Goal: Navigation & Orientation: Go to known website

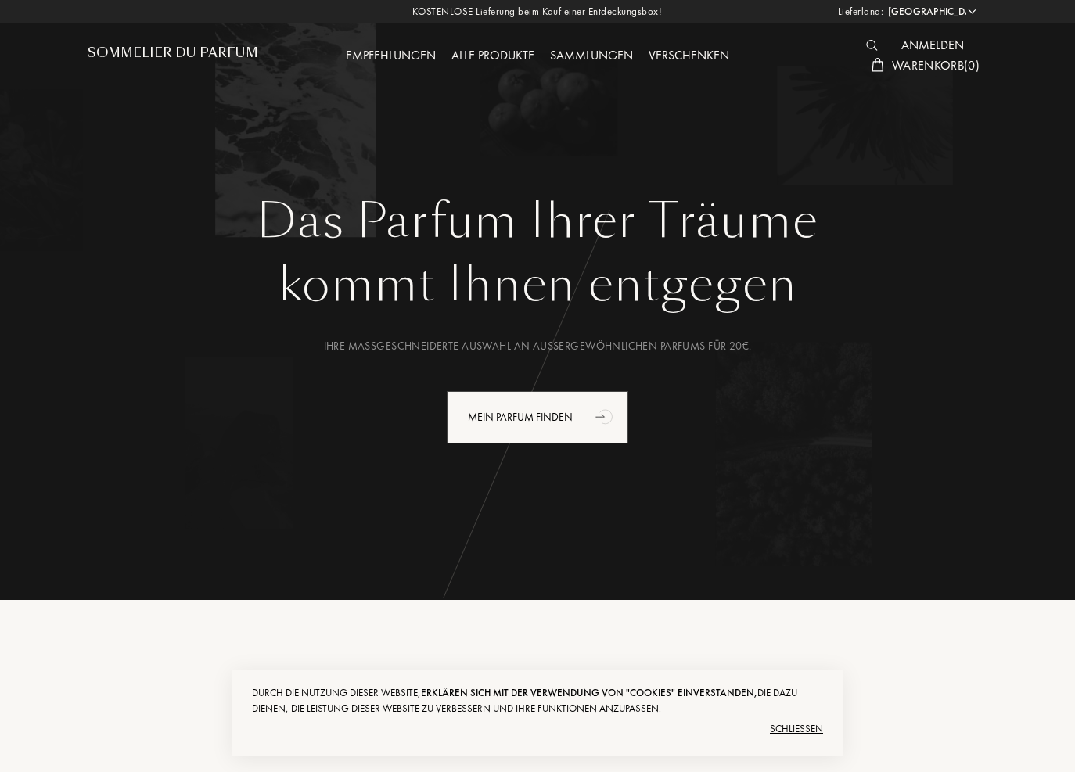
select select "DE"
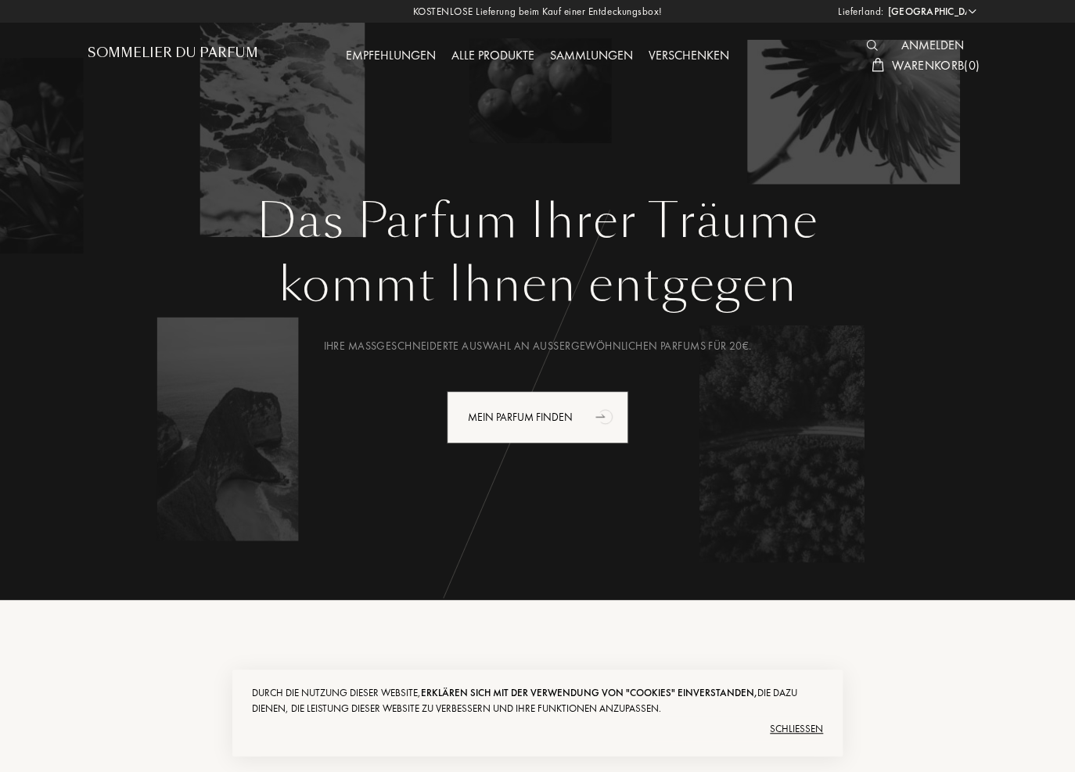
click at [186, 48] on h1 "Sommelier du Parfum" at bounding box center [173, 52] width 170 height 15
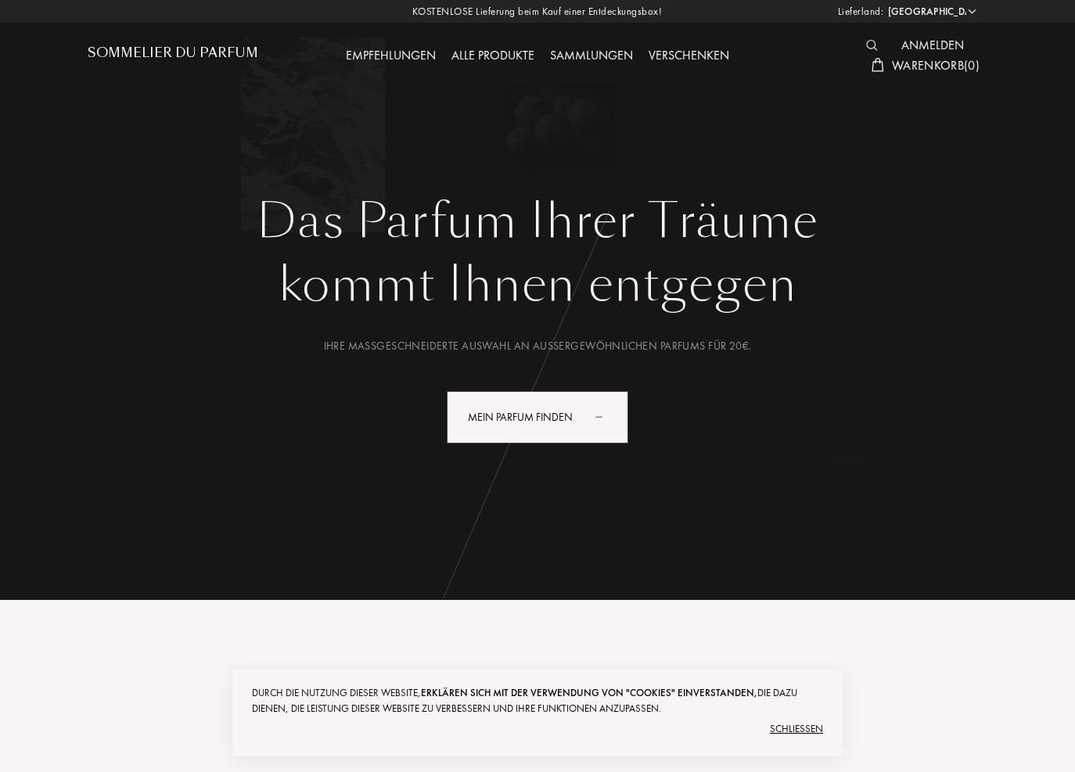
select select "DE"
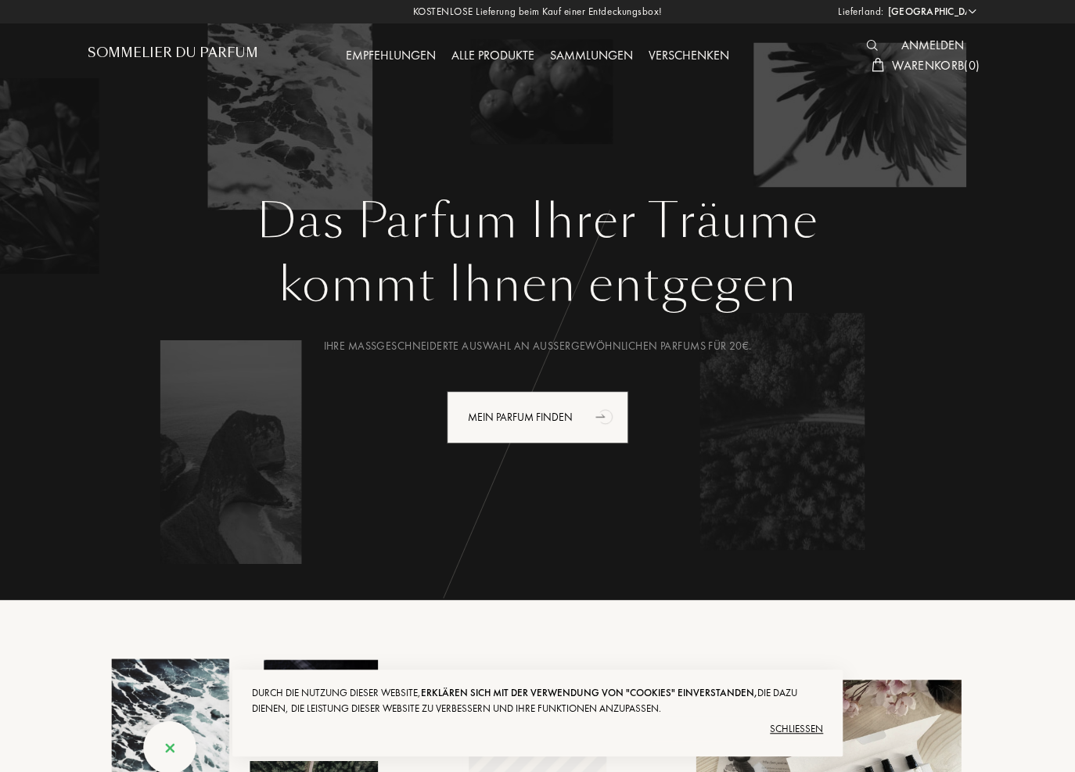
click at [175, 54] on h1 "Sommelier du Parfum" at bounding box center [173, 52] width 170 height 15
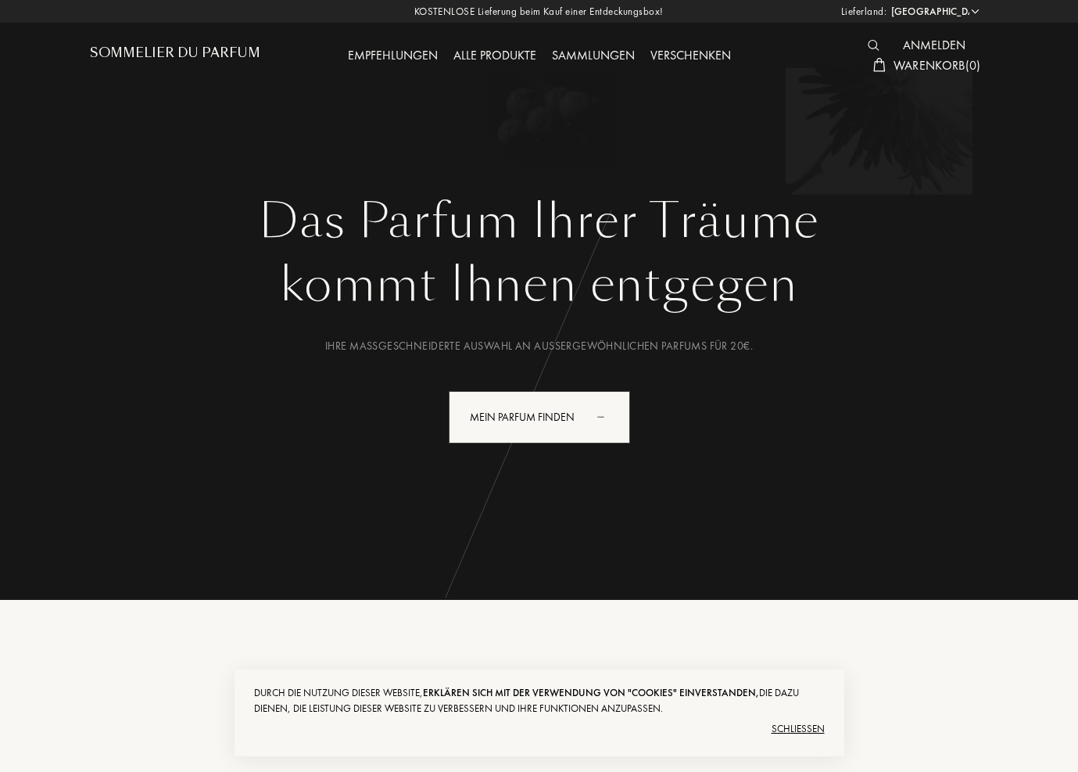
select select "DE"
